Goal: Information Seeking & Learning: Learn about a topic

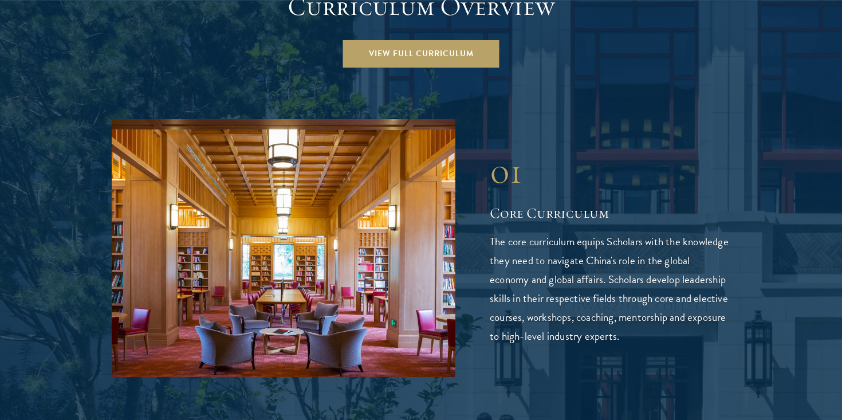
scroll to position [1703, 0]
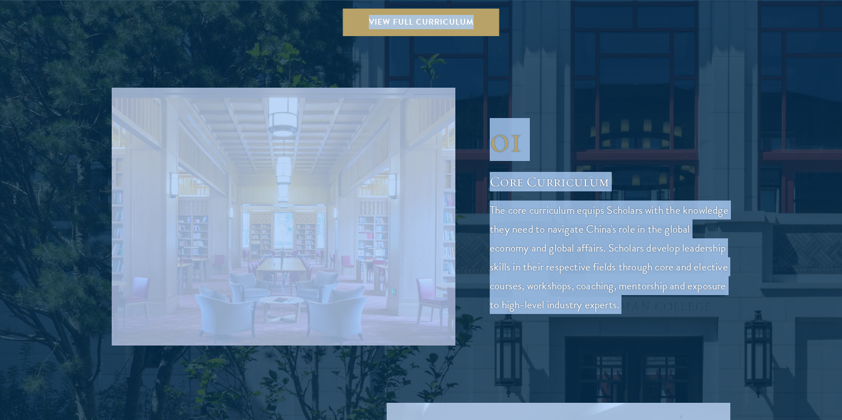
click at [584, 88] on div "01 Core Curriculum 01 Core Curriculum The core curriculum equips Scholars with …" at bounding box center [421, 217] width 619 height 258
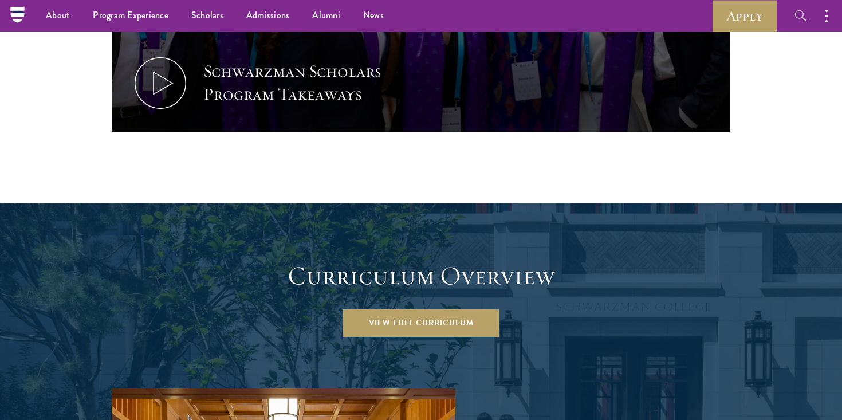
scroll to position [1322, 0]
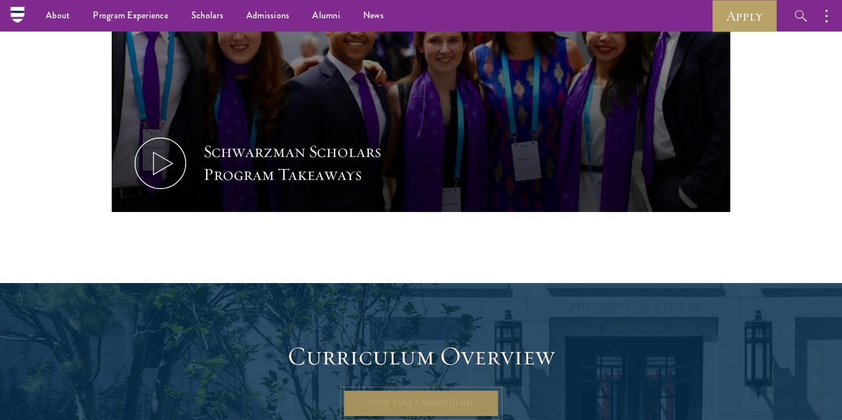
click at [424, 389] on link "View Full Curriculum" at bounding box center [421, 402] width 156 height 27
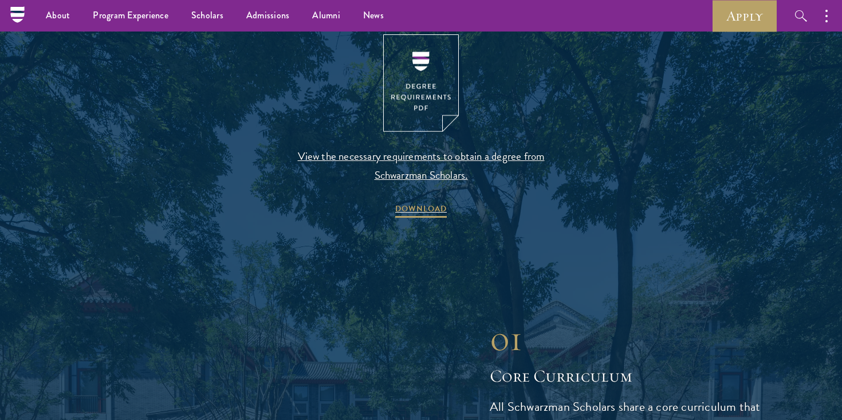
scroll to position [1167, 0]
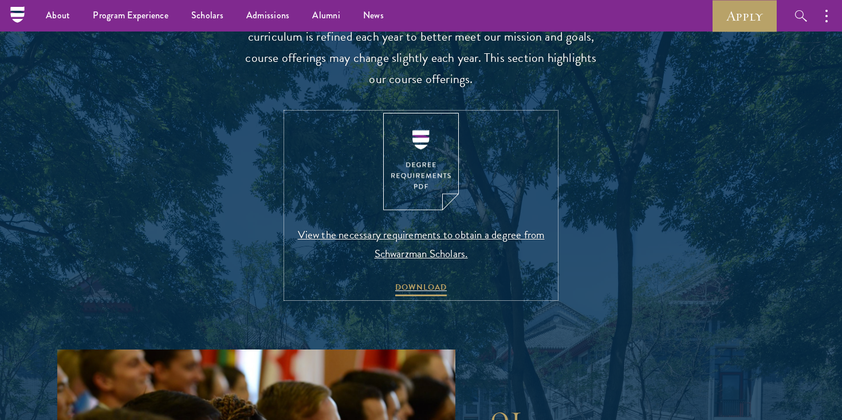
click at [426, 150] on img at bounding box center [421, 162] width 76 height 98
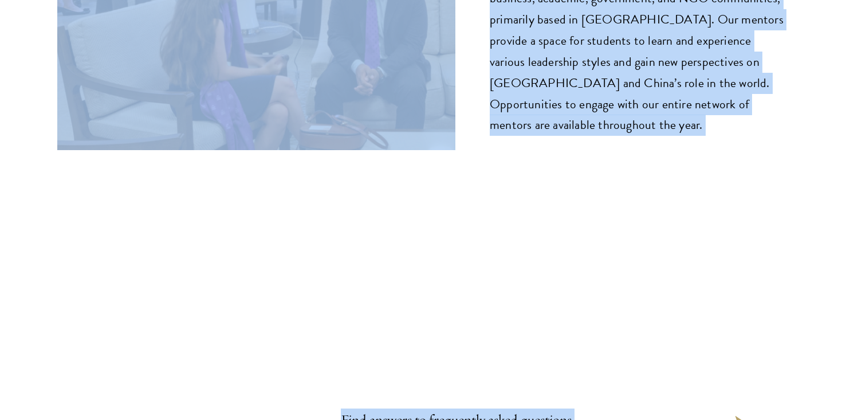
scroll to position [6063, 0]
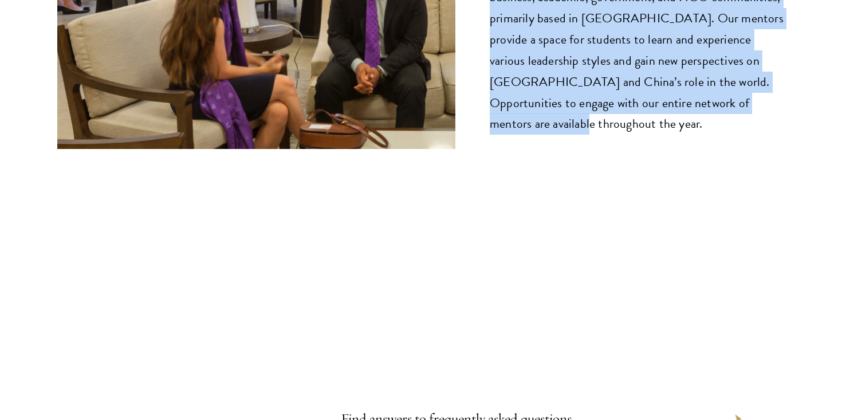
drag, startPoint x: 497, startPoint y: 155, endPoint x: 629, endPoint y: 252, distance: 164.4
copy main "01 Core Curriculum All Schwarzman Scholars share a core curriculum that serves …"
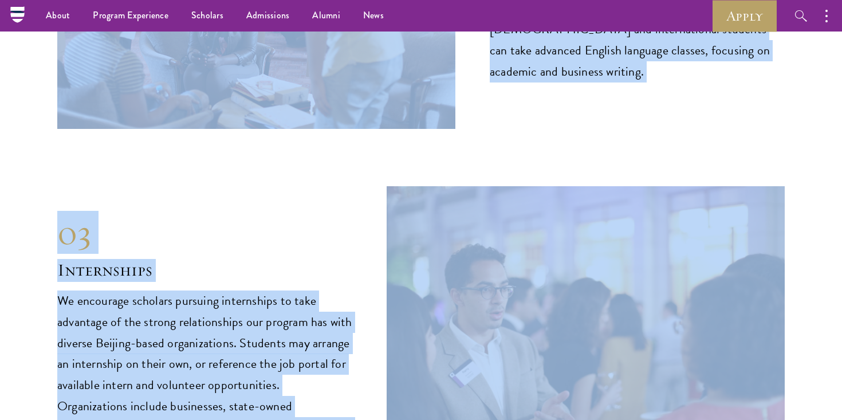
click at [318, 213] on div "03" at bounding box center [204, 232] width 295 height 41
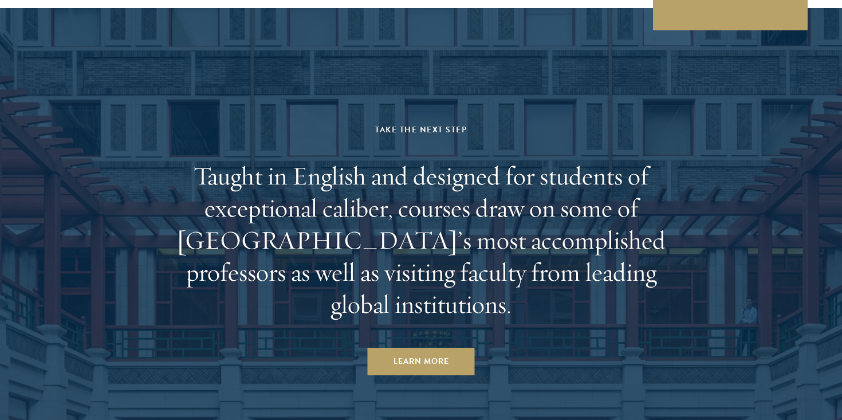
scroll to position [6756, 0]
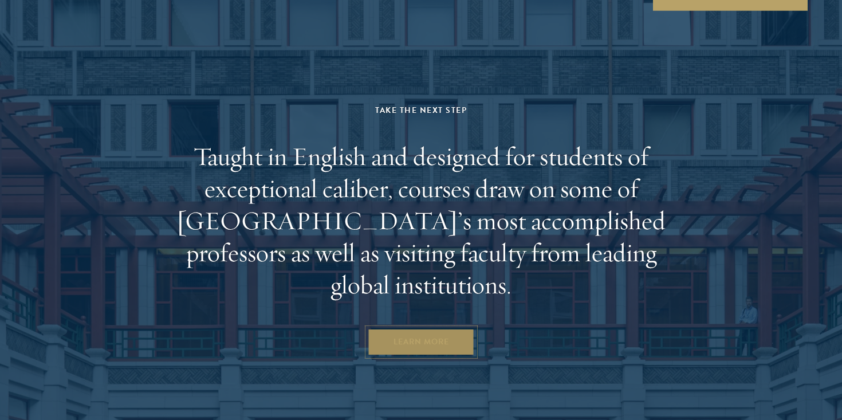
click at [420, 328] on link "Learn More" at bounding box center [421, 341] width 107 height 27
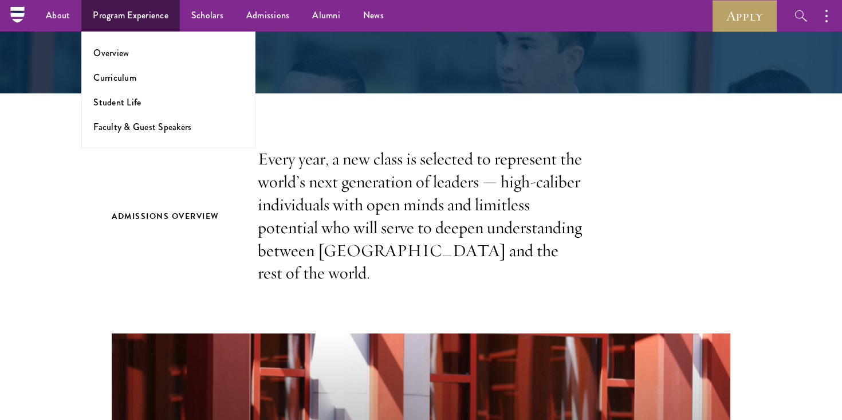
scroll to position [239, 0]
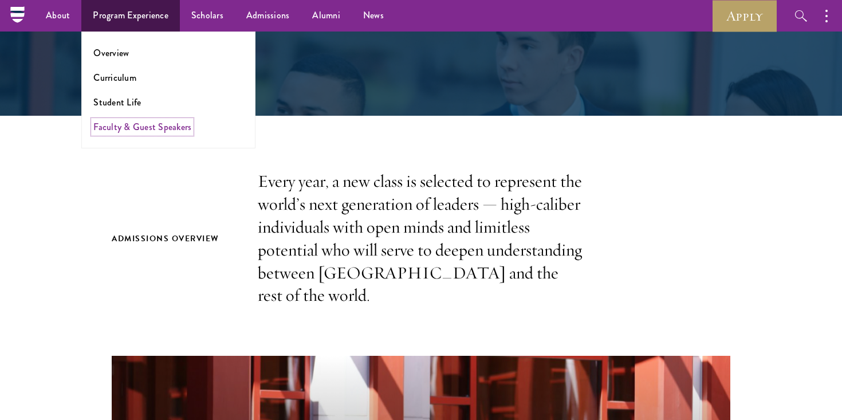
click at [121, 124] on link "Faculty & Guest Speakers" at bounding box center [142, 126] width 98 height 13
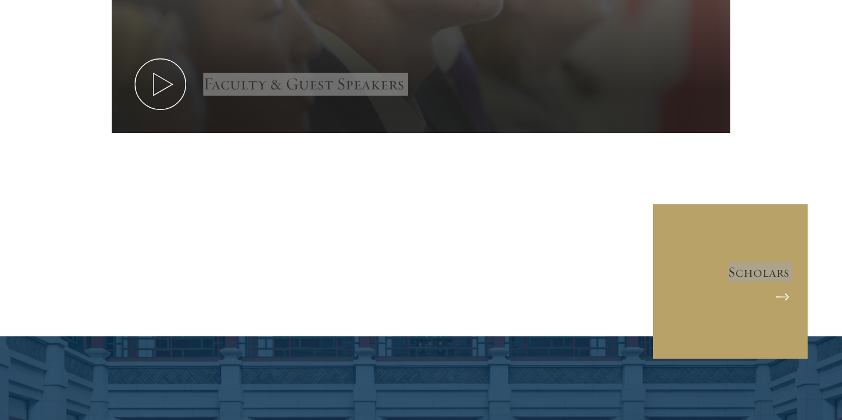
scroll to position [5895, 0]
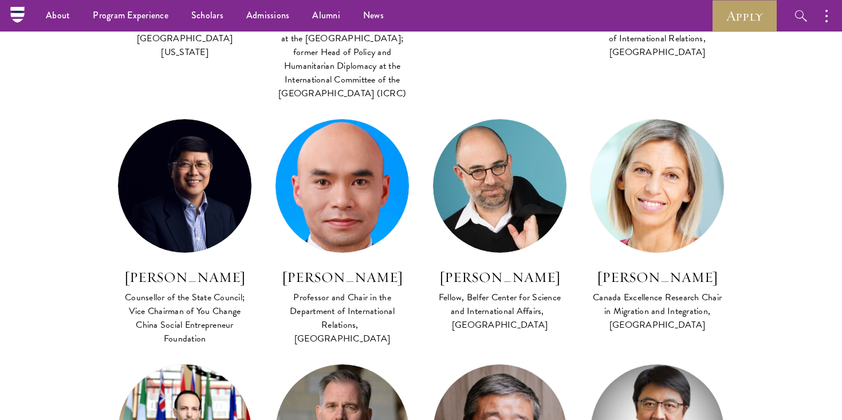
scroll to position [3373, 0]
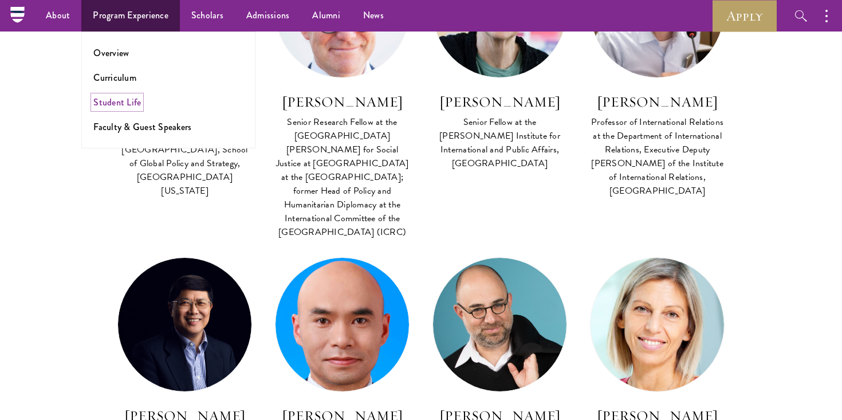
click at [121, 99] on link "Student Life" at bounding box center [117, 102] width 48 height 13
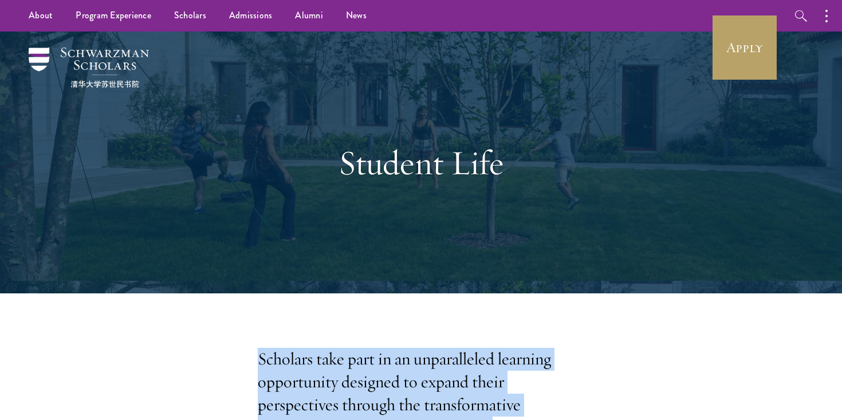
drag, startPoint x: 313, startPoint y: 212, endPoint x: 200, endPoint y: 339, distance: 170.0
copy main "Loremips dolo sita co ad elitseddoeiu temporin utlaboreetd magnaali en admini v…"
click at [399, 246] on div "Student Life" at bounding box center [420, 162] width 727 height 262
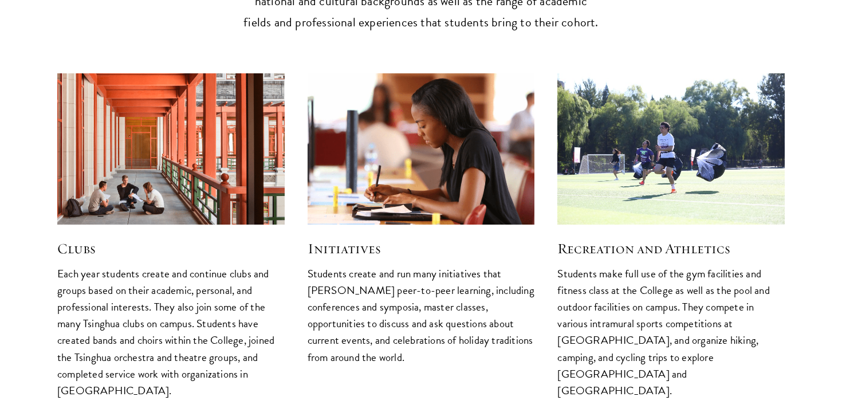
scroll to position [2950, 0]
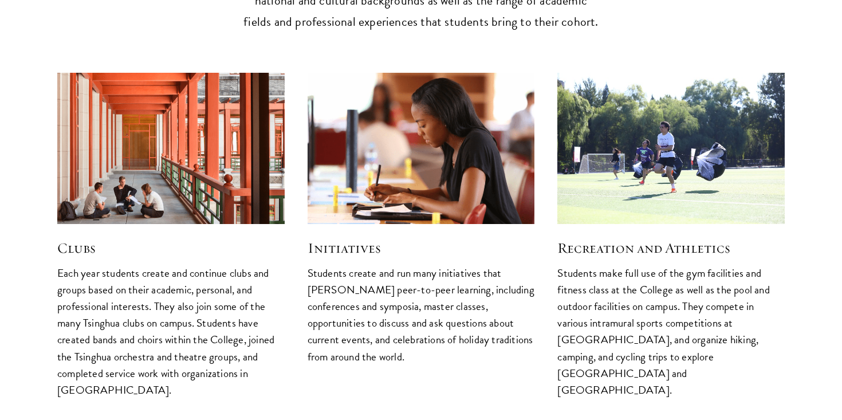
click at [176, 144] on img at bounding box center [170, 148] width 241 height 161
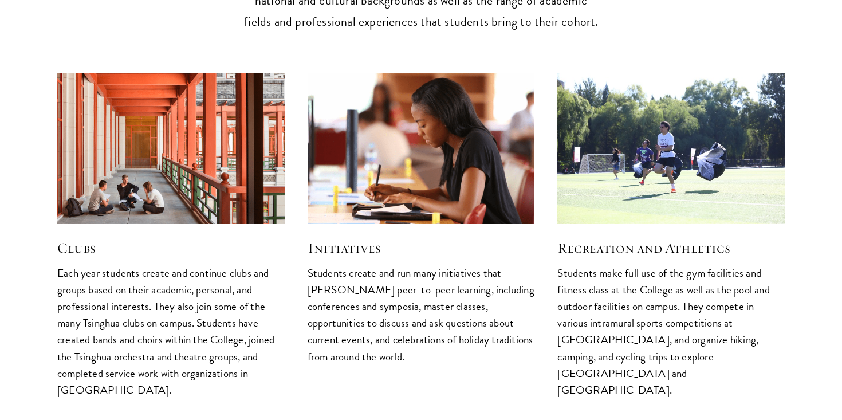
click at [78, 238] on h5 "Clubs" at bounding box center [170, 247] width 227 height 19
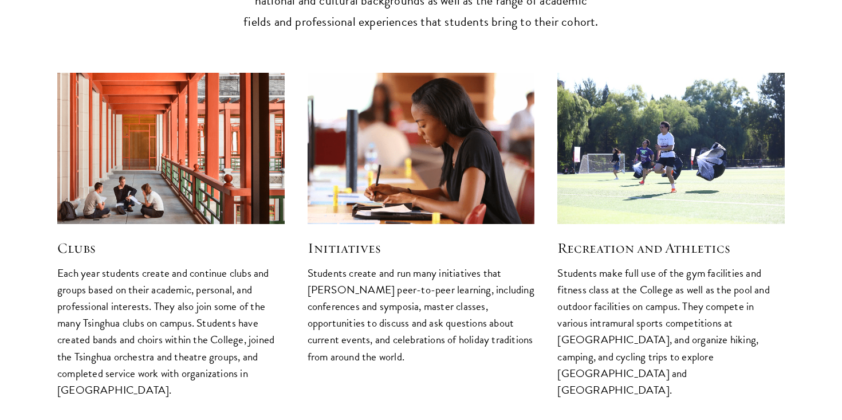
click at [124, 147] on img at bounding box center [170, 148] width 241 height 161
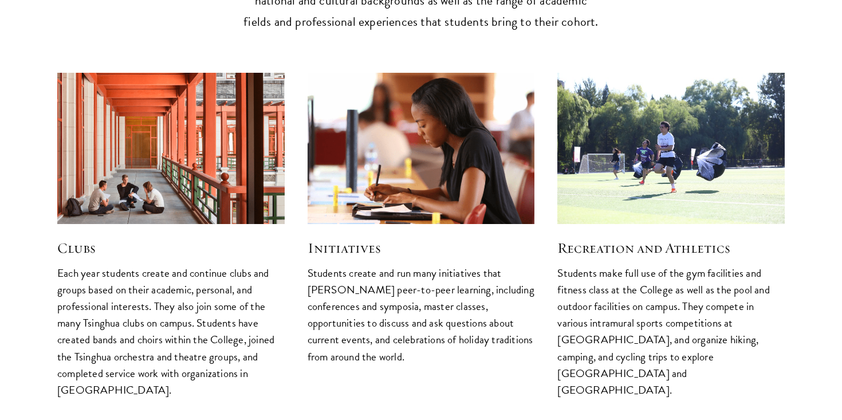
click at [128, 336] on p "Each year students create and continue clubs and groups based on their academic…" at bounding box center [170, 331] width 227 height 133
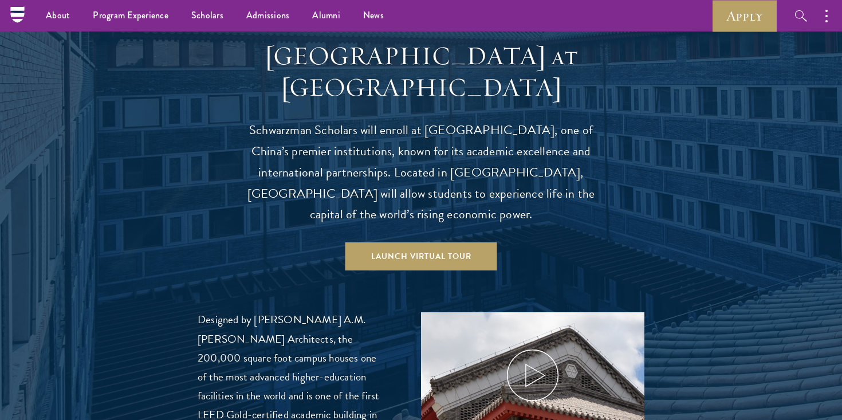
scroll to position [1078, 0]
